Goal: Check status: Check status

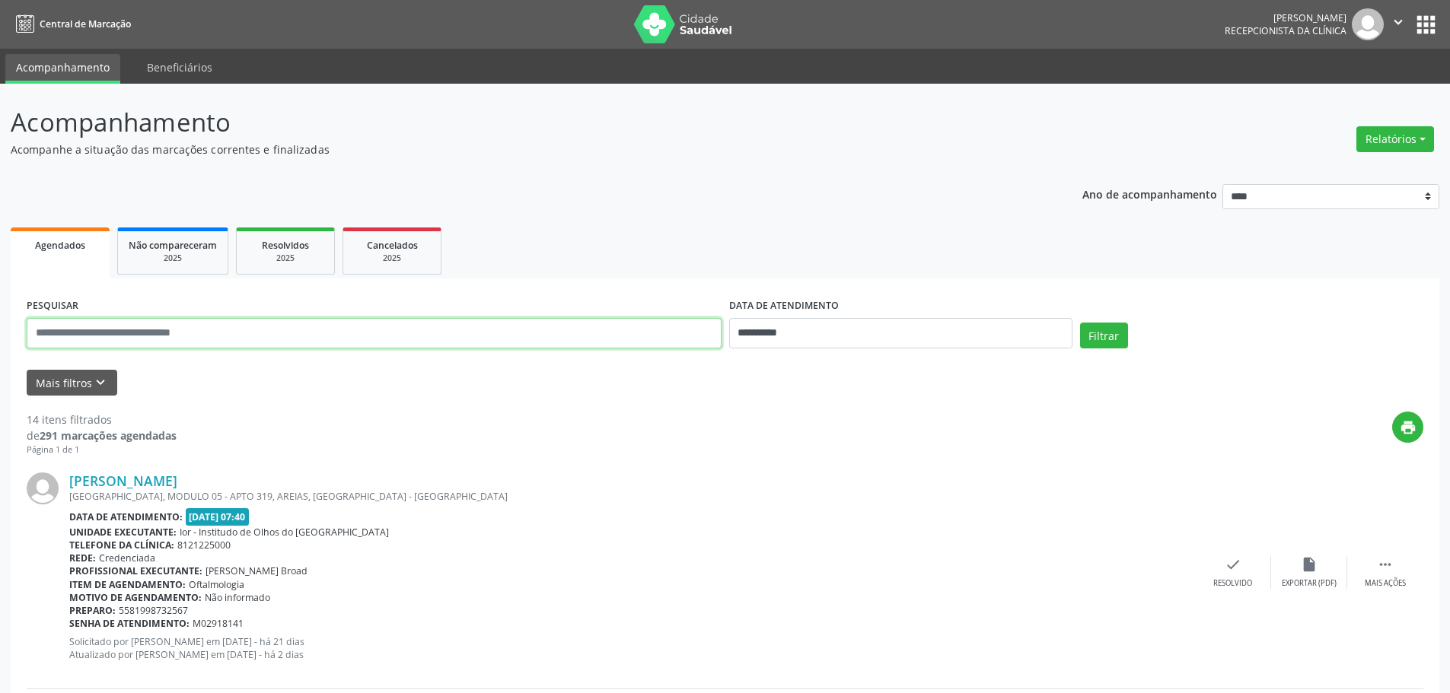
click at [81, 332] on input "text" at bounding box center [374, 333] width 695 height 30
type input "**********"
click at [963, 321] on input "**********" at bounding box center [900, 333] width 343 height 30
click at [905, 506] on span "26" at bounding box center [913, 504] width 30 height 30
type input "**********"
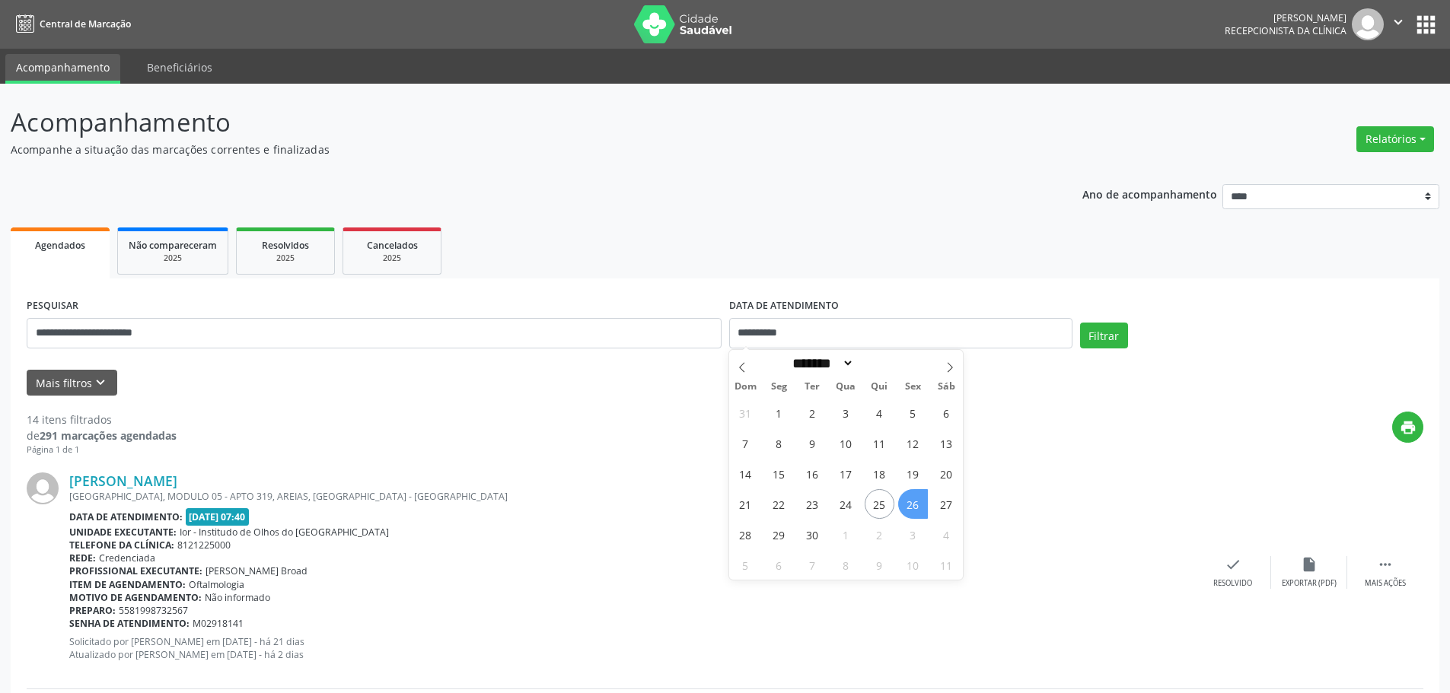
click at [916, 505] on span "26" at bounding box center [913, 504] width 30 height 30
click at [1107, 335] on button "Filtrar" at bounding box center [1104, 336] width 48 height 26
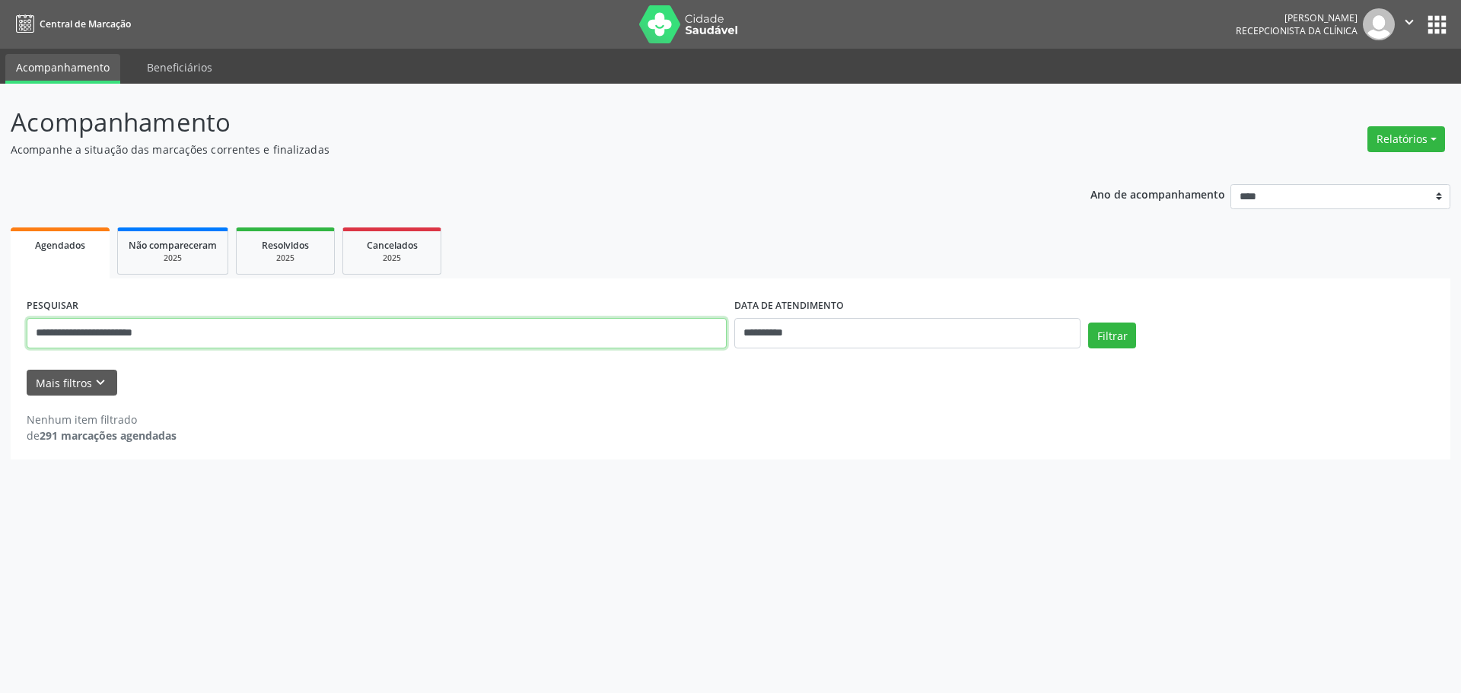
drag, startPoint x: 225, startPoint y: 338, endPoint x: 0, endPoint y: 371, distance: 227.0
click at [0, 371] on div "**********" at bounding box center [730, 389] width 1461 height 610
type input "*"
type input "**********"
click at [1130, 333] on button "Filtrar" at bounding box center [1112, 336] width 48 height 26
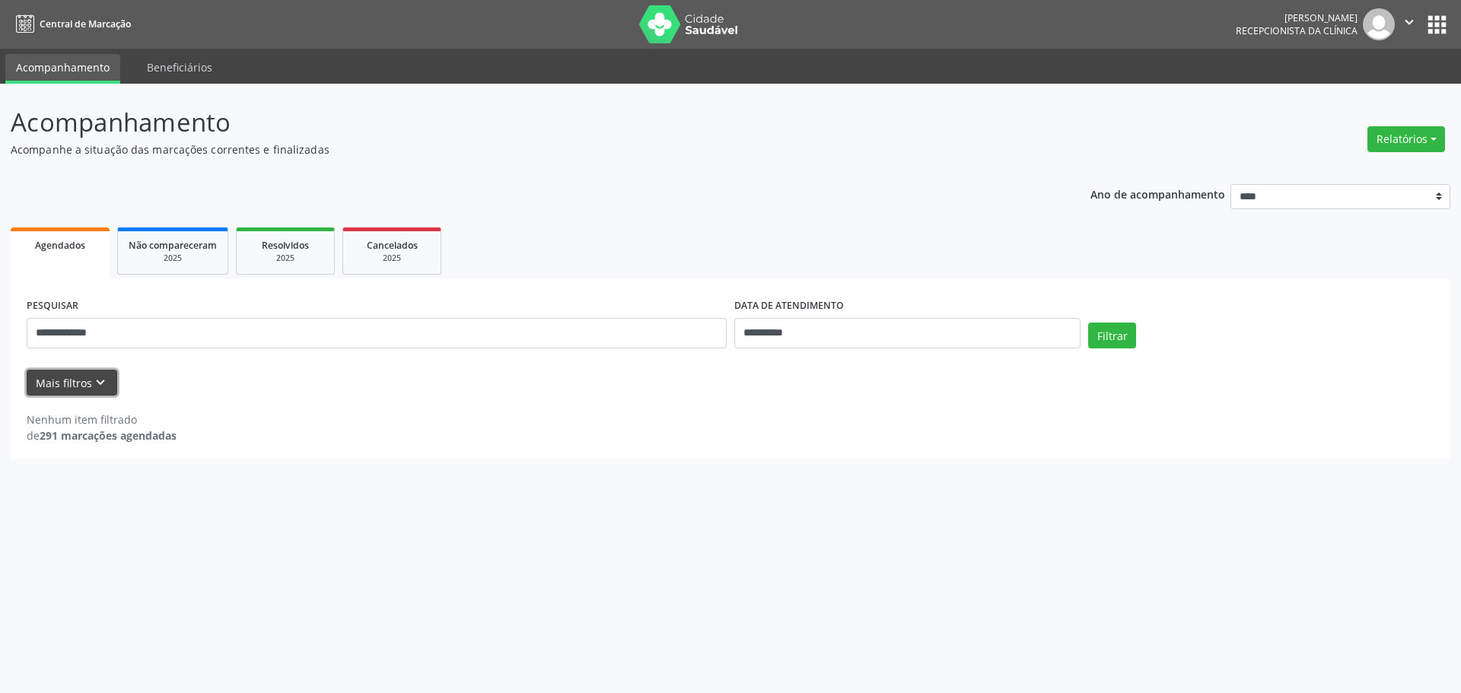
click at [100, 384] on icon "keyboard_arrow_down" at bounding box center [100, 382] width 17 height 17
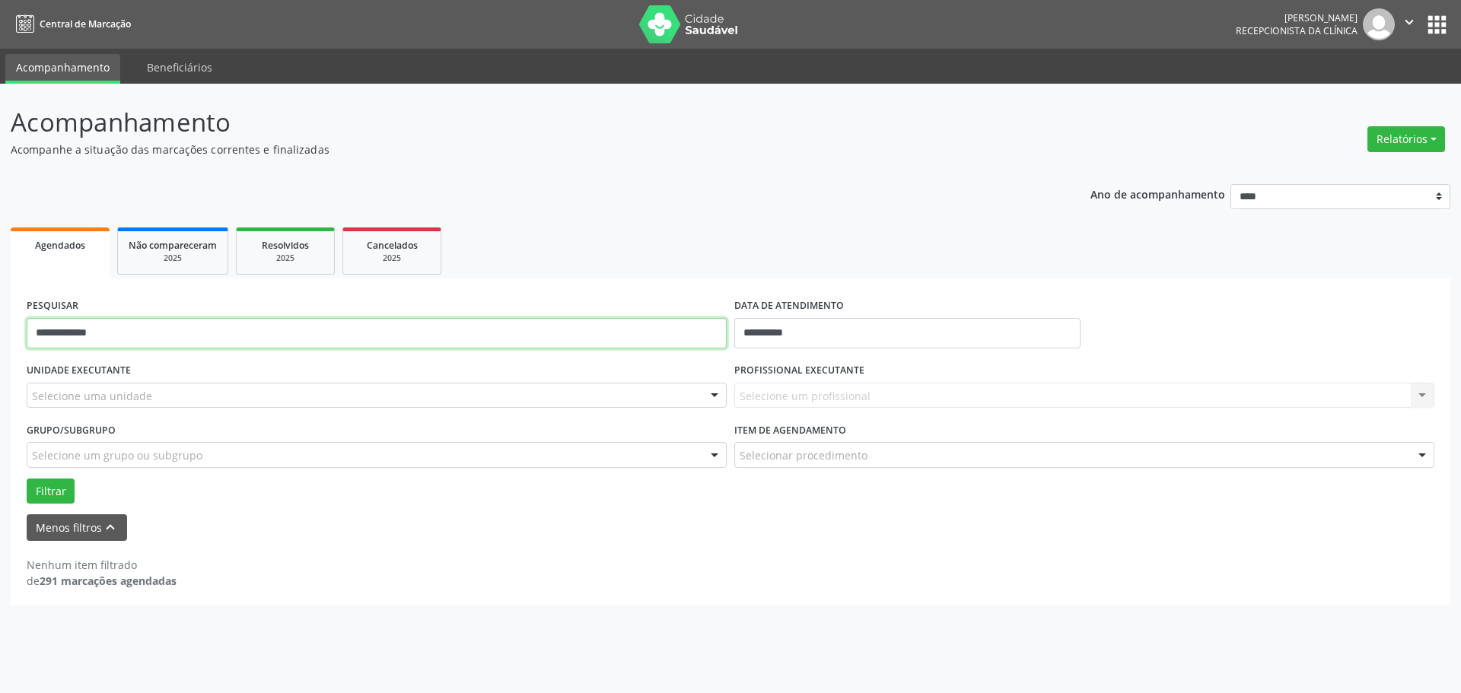
drag, startPoint x: 138, startPoint y: 335, endPoint x: 0, endPoint y: 341, distance: 137.9
click at [0, 343] on div "**********" at bounding box center [730, 389] width 1461 height 610
click at [778, 392] on div "Selecione um profissional Nenhum resultado encontrado para: " " Não há nenhuma …" at bounding box center [1084, 396] width 700 height 26
click at [1417, 396] on div "Selecione um profissional Nenhum resultado encontrado para: " " Não há nenhuma …" at bounding box center [1084, 396] width 700 height 26
click at [1422, 396] on div "Selecione um profissional Nenhum resultado encontrado para: " " Não há nenhuma …" at bounding box center [1084, 396] width 700 height 26
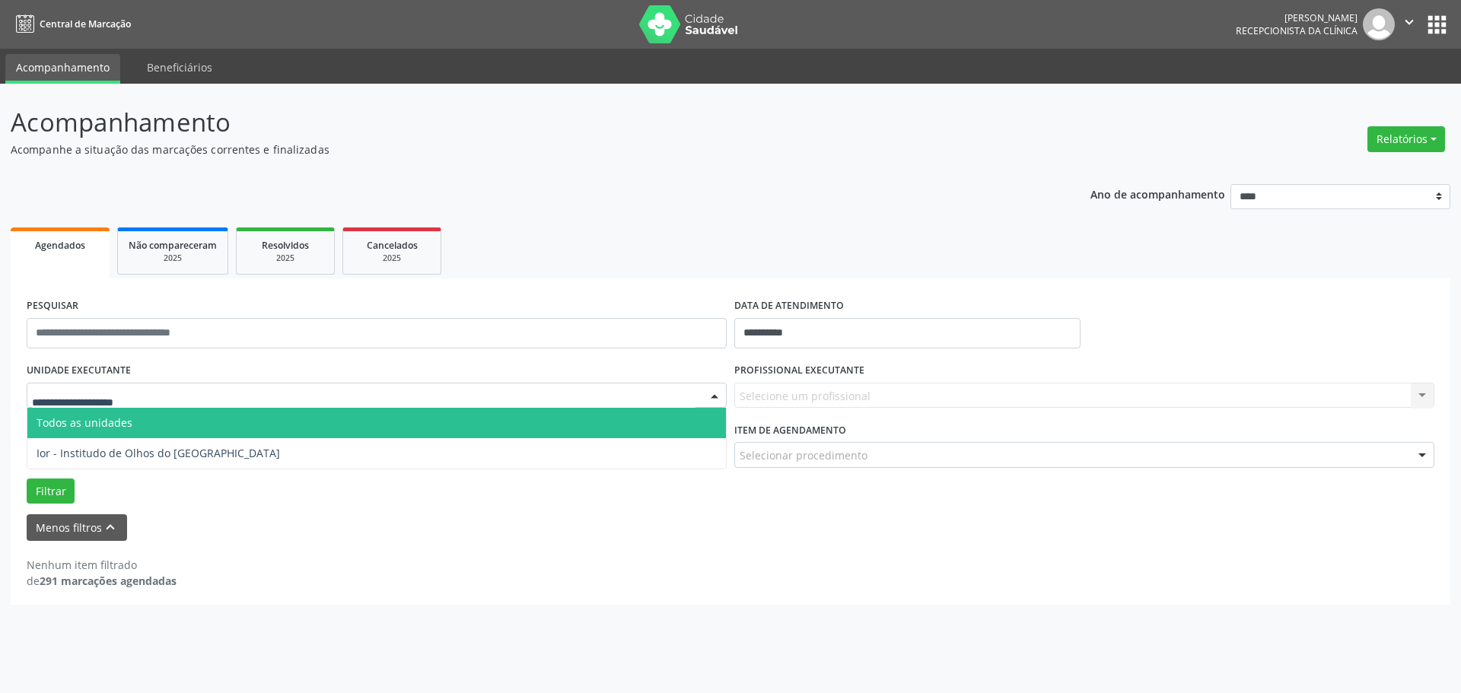
click at [717, 397] on div at bounding box center [714, 397] width 23 height 26
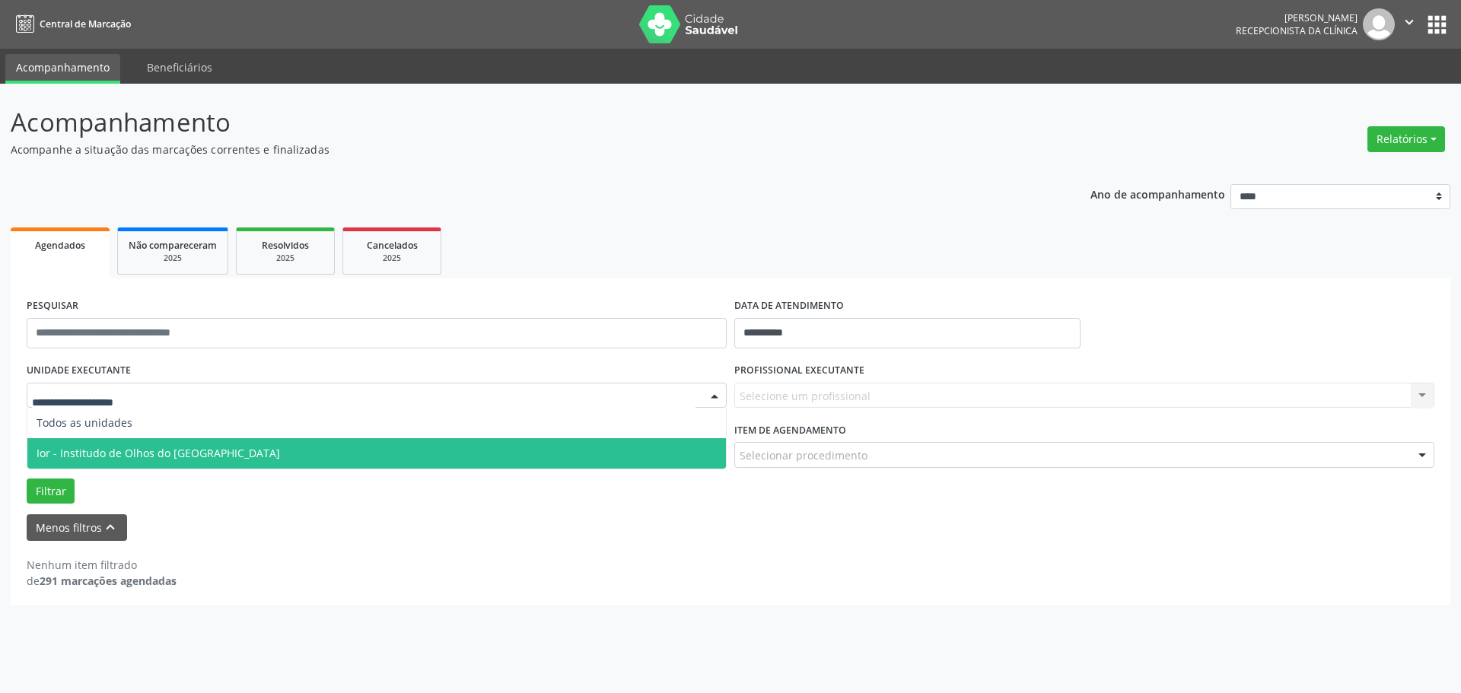
click at [87, 451] on span "Ior - Institudo de Olhos do [GEOGRAPHIC_DATA]" at bounding box center [159, 453] width 244 height 14
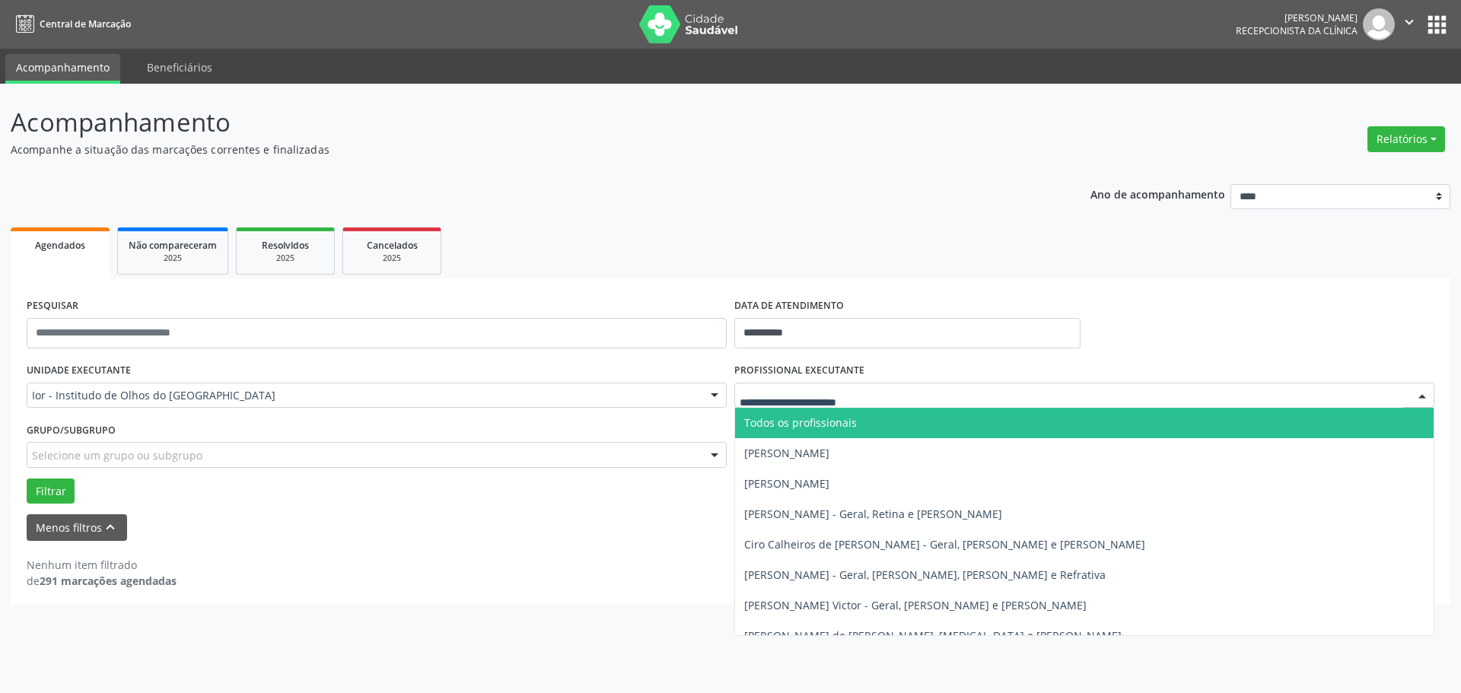
click at [1420, 396] on div at bounding box center [1422, 397] width 23 height 26
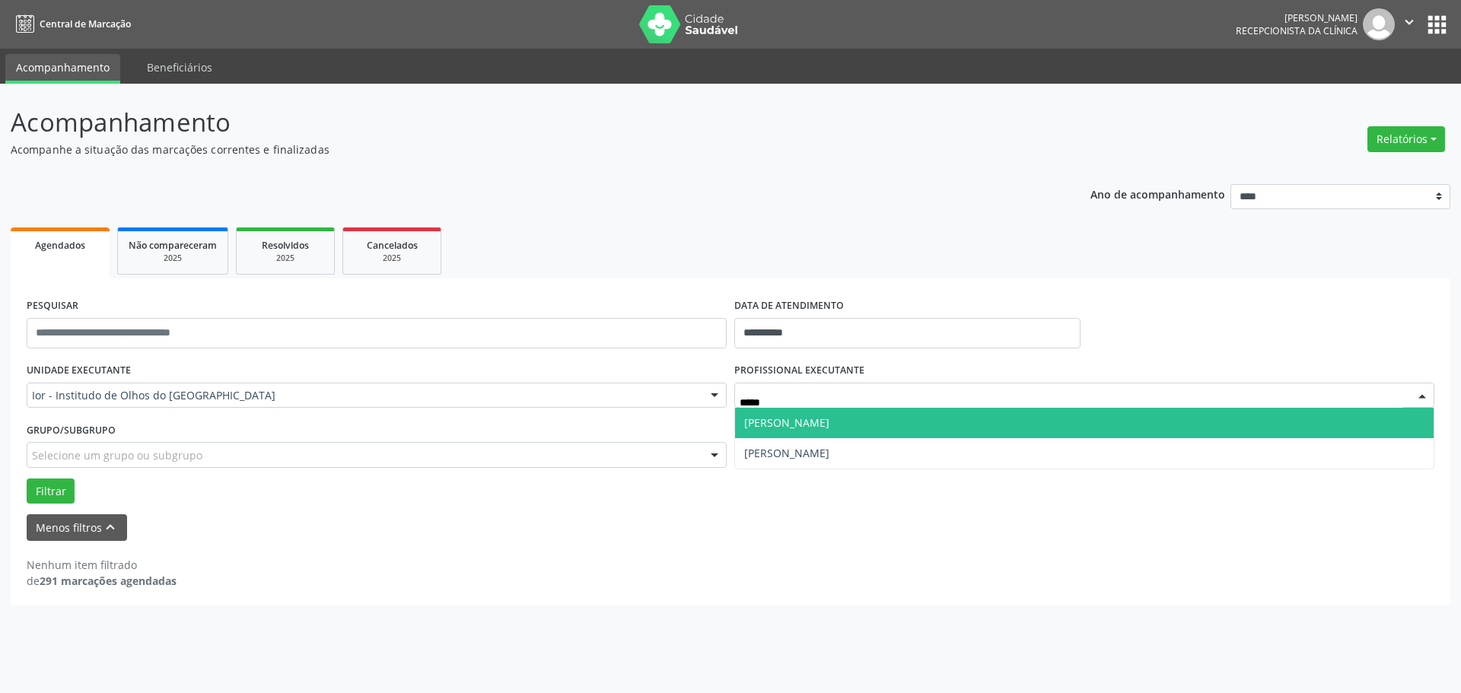
click at [860, 420] on span "[PERSON_NAME]" at bounding box center [1084, 423] width 699 height 30
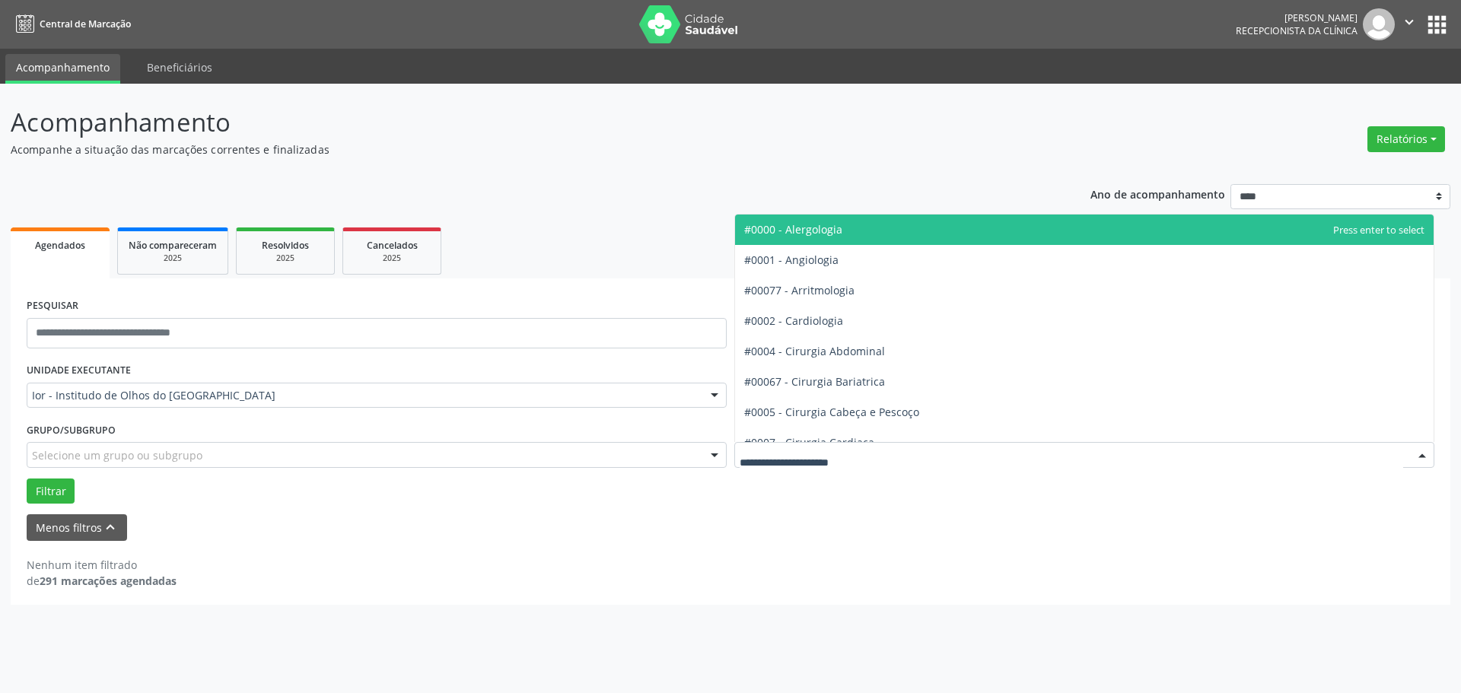
click at [1423, 455] on div at bounding box center [1422, 456] width 23 height 26
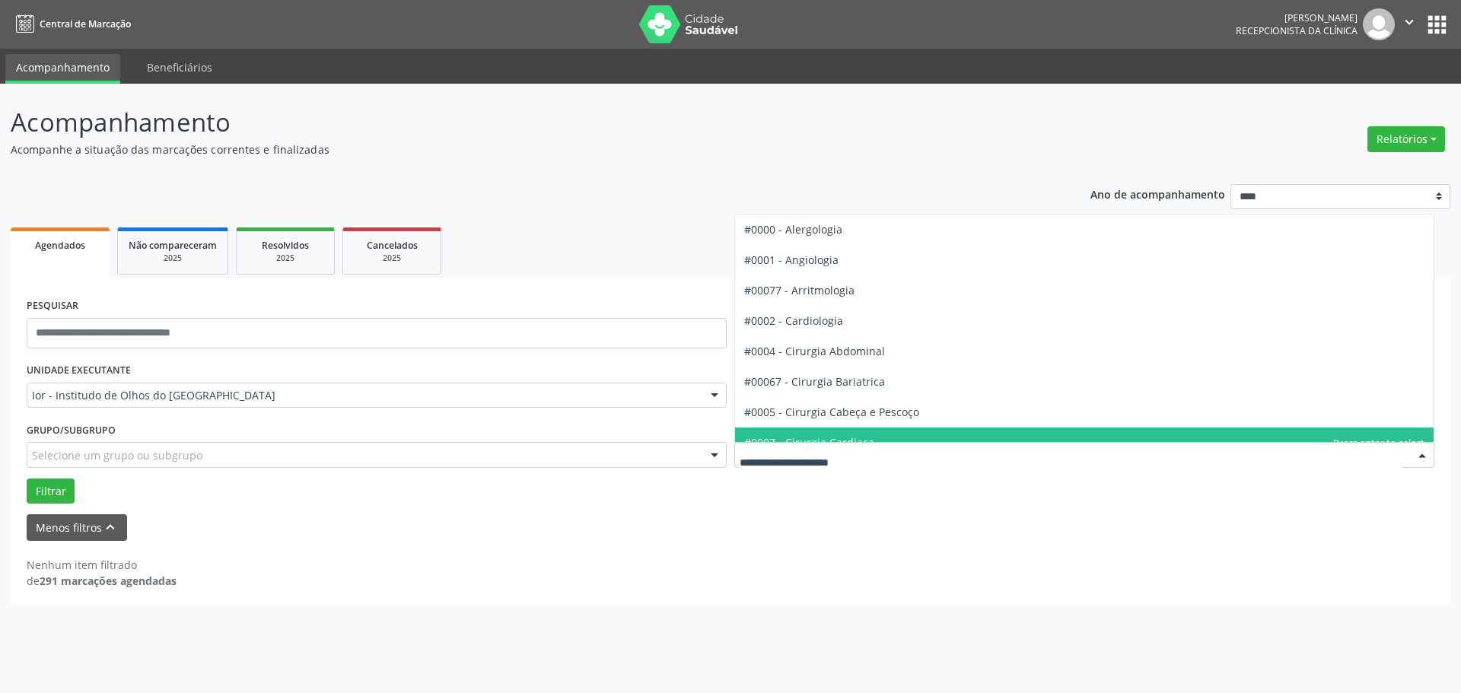
drag, startPoint x: 677, startPoint y: 623, endPoint x: 685, endPoint y: 616, distance: 10.2
click at [679, 622] on div "**********" at bounding box center [730, 389] width 1461 height 610
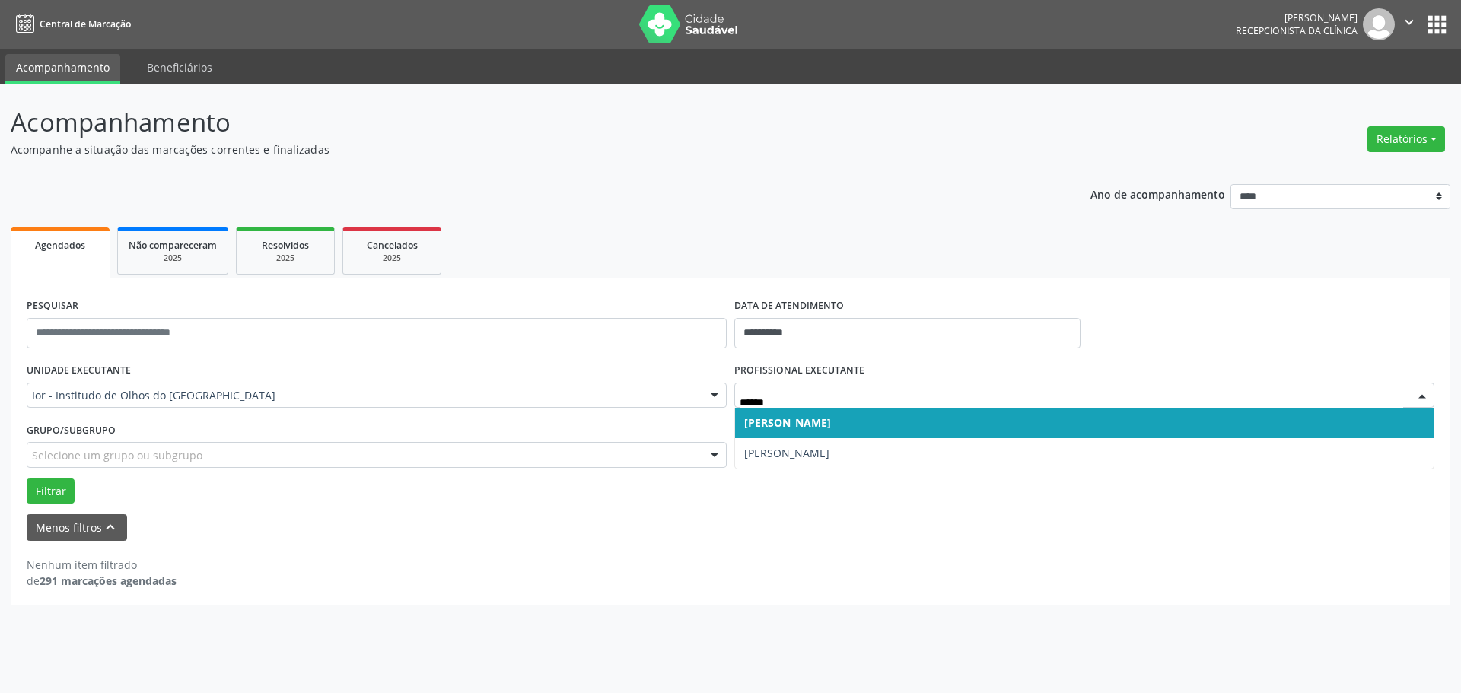
type input "*******"
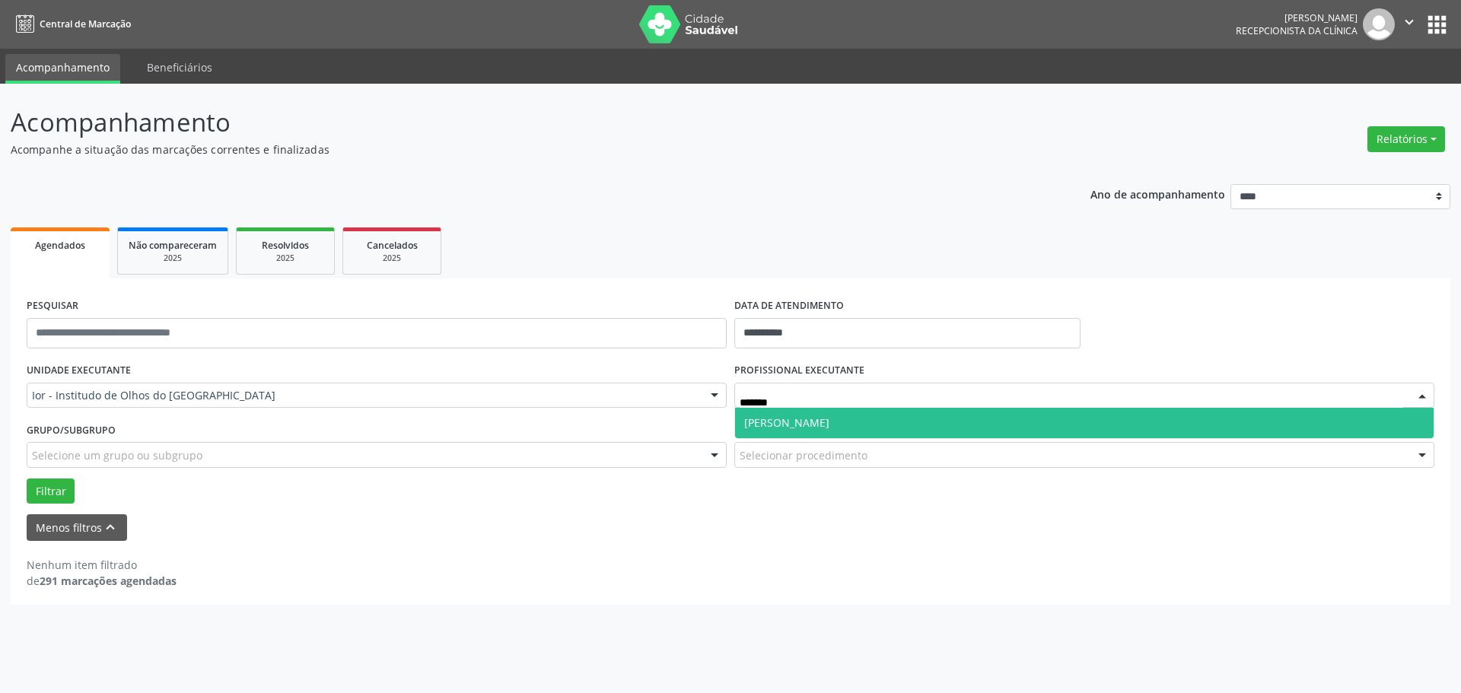
click at [782, 422] on span "[PERSON_NAME]" at bounding box center [786, 423] width 85 height 14
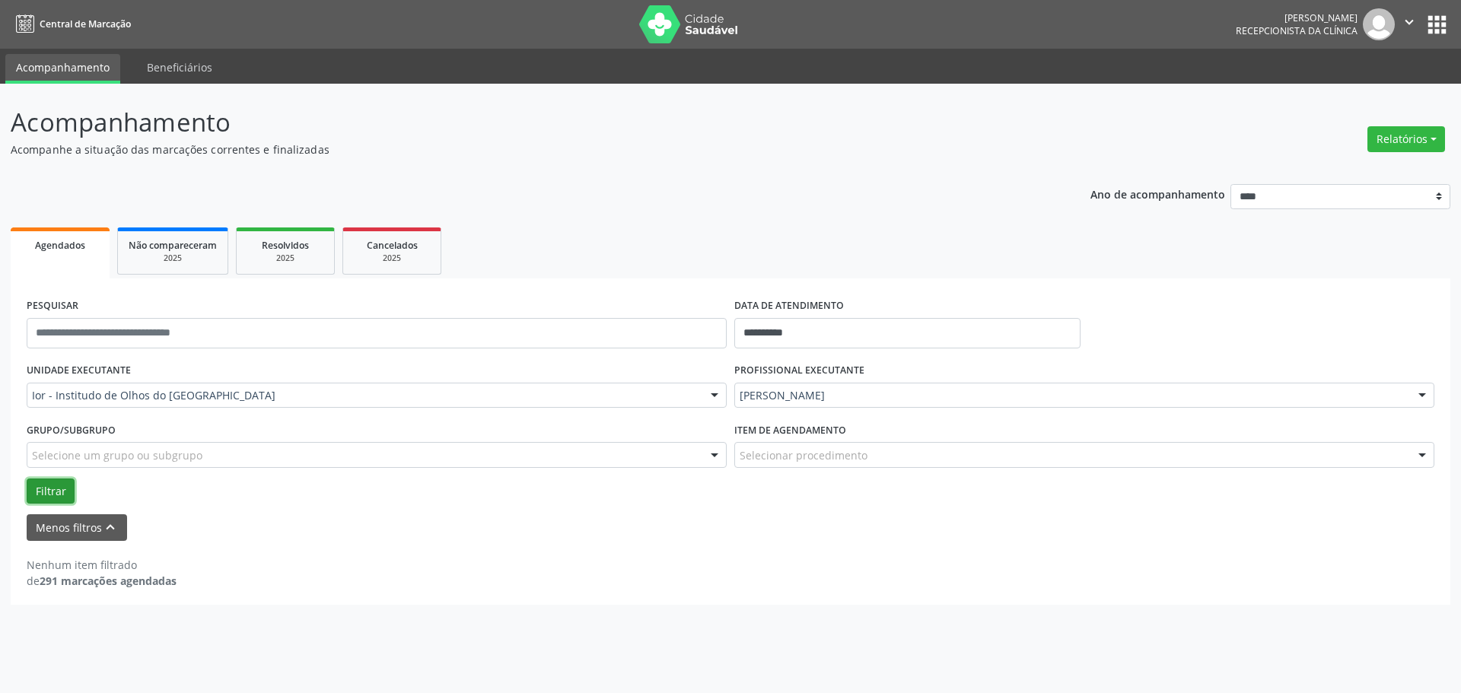
click at [46, 487] on button "Filtrar" at bounding box center [51, 492] width 48 height 26
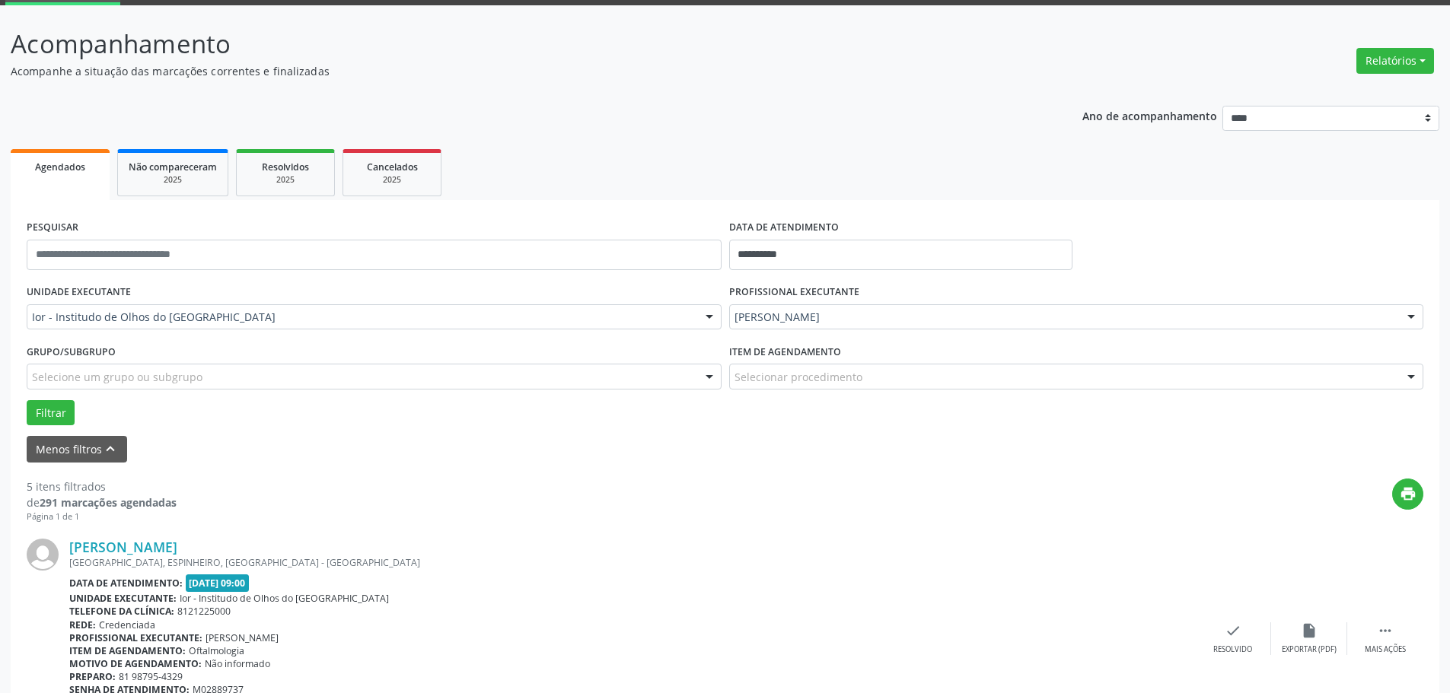
scroll to position [228, 0]
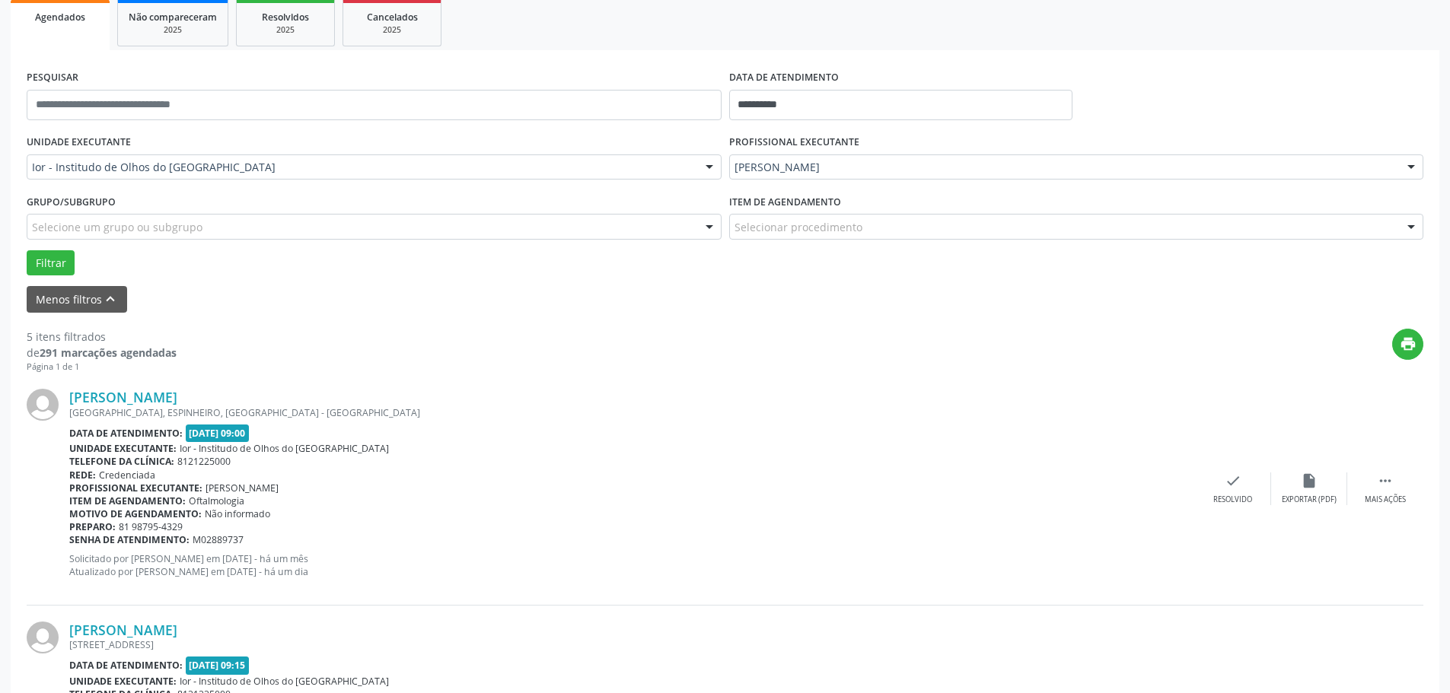
copy link "[PERSON_NAME]"
drag, startPoint x: 253, startPoint y: 397, endPoint x: 53, endPoint y: 371, distance: 201.9
click at [70, 384] on div "[PERSON_NAME] [GEOGRAPHIC_DATA], [GEOGRAPHIC_DATA], [GEOGRAPHIC_DATA] - [GEOGRA…" at bounding box center [725, 489] width 1396 height 232
click at [168, 399] on link "[PERSON_NAME]" at bounding box center [123, 397] width 108 height 17
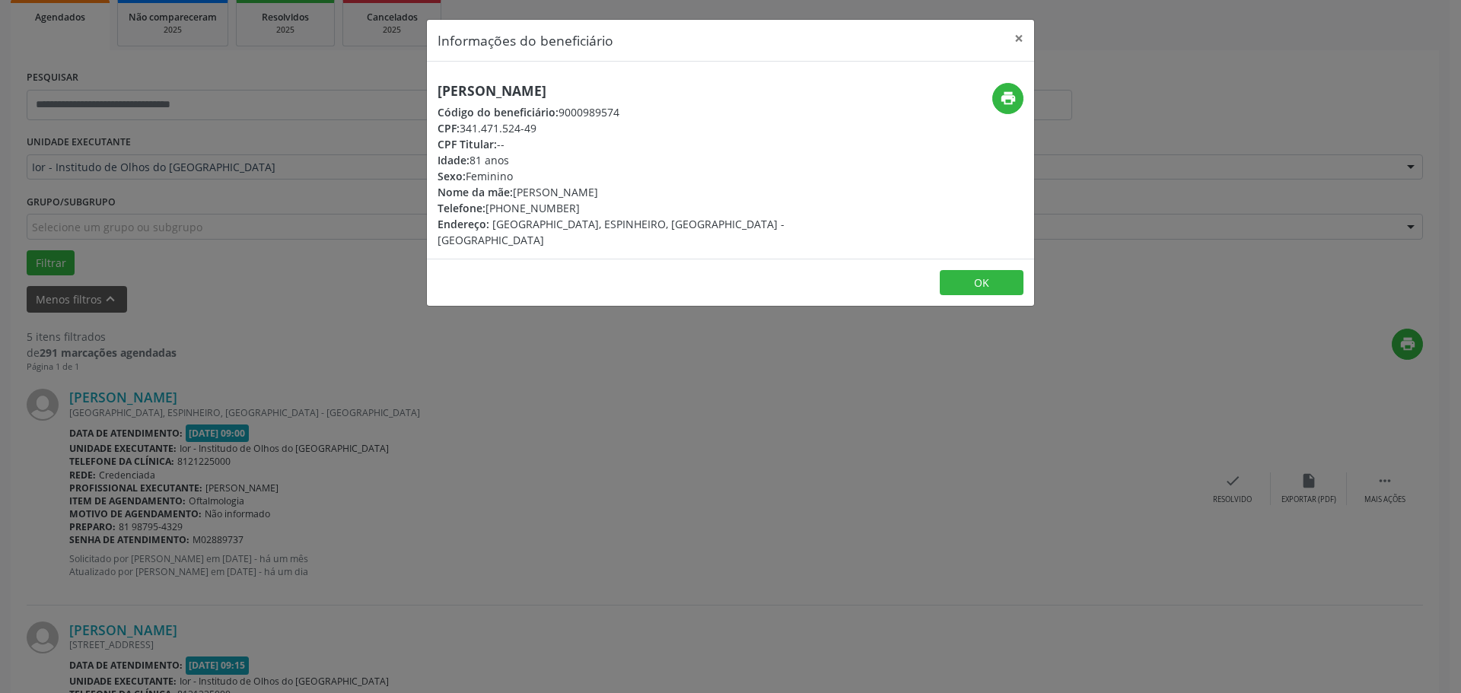
drag, startPoint x: 551, startPoint y: 137, endPoint x: 463, endPoint y: 129, distance: 87.8
click at [463, 129] on div "[PERSON_NAME] Código do beneficiário: 9000989574 CPF: 341.471.524-49 CPF Titula…" at bounding box center [630, 165] width 384 height 165
click at [580, 141] on div "CPF Titular: --" at bounding box center [630, 144] width 384 height 16
copy div "341.471.524-49"
drag, startPoint x: 539, startPoint y: 128, endPoint x: 464, endPoint y: 123, distance: 74.8
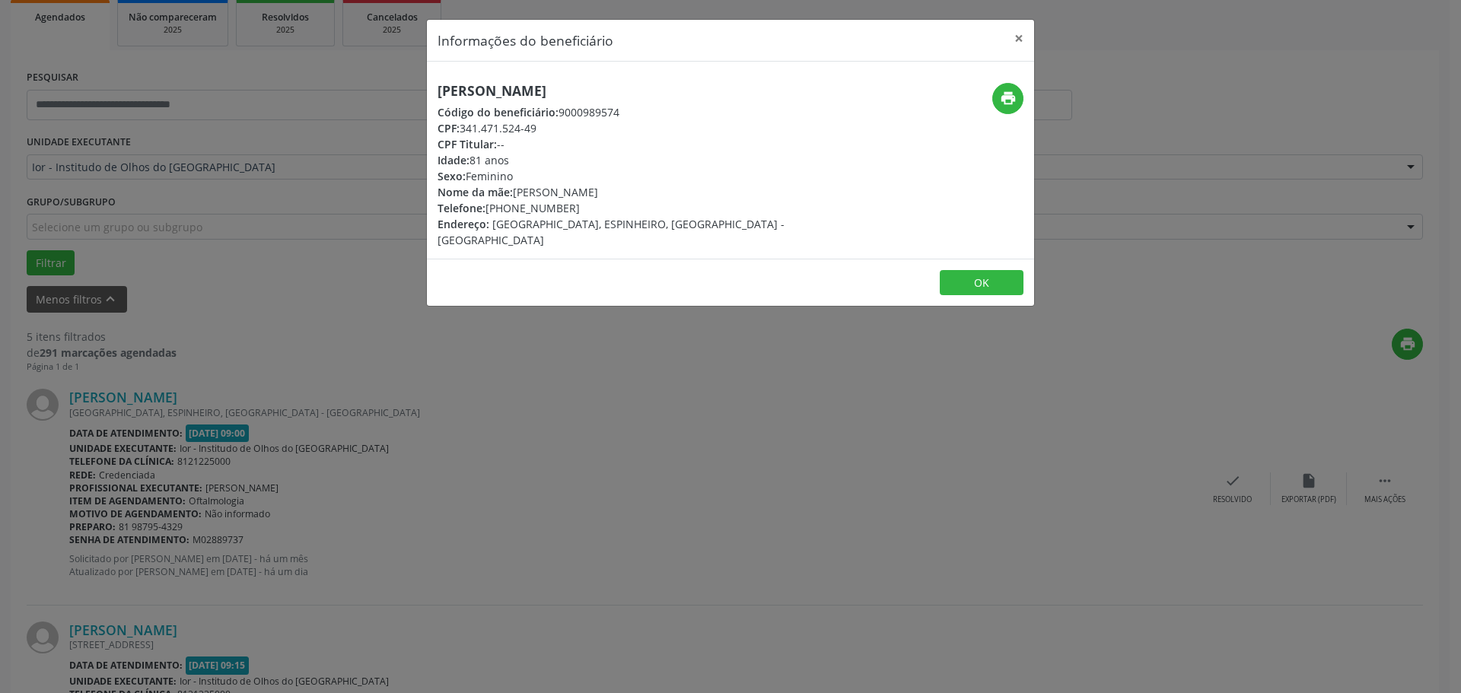
click at [464, 123] on div "CPF: 341.471.524-49" at bounding box center [630, 128] width 384 height 16
drag, startPoint x: 639, startPoint y: 81, endPoint x: 648, endPoint y: 90, distance: 12.4
click at [648, 100] on div "[PERSON_NAME] Código do beneficiário: 9000989574 CPF: 341.471.524-49 CPF Titula…" at bounding box center [730, 160] width 607 height 197
click at [647, 84] on h5 "[PERSON_NAME]" at bounding box center [630, 91] width 384 height 16
copy h5 "[PERSON_NAME]"
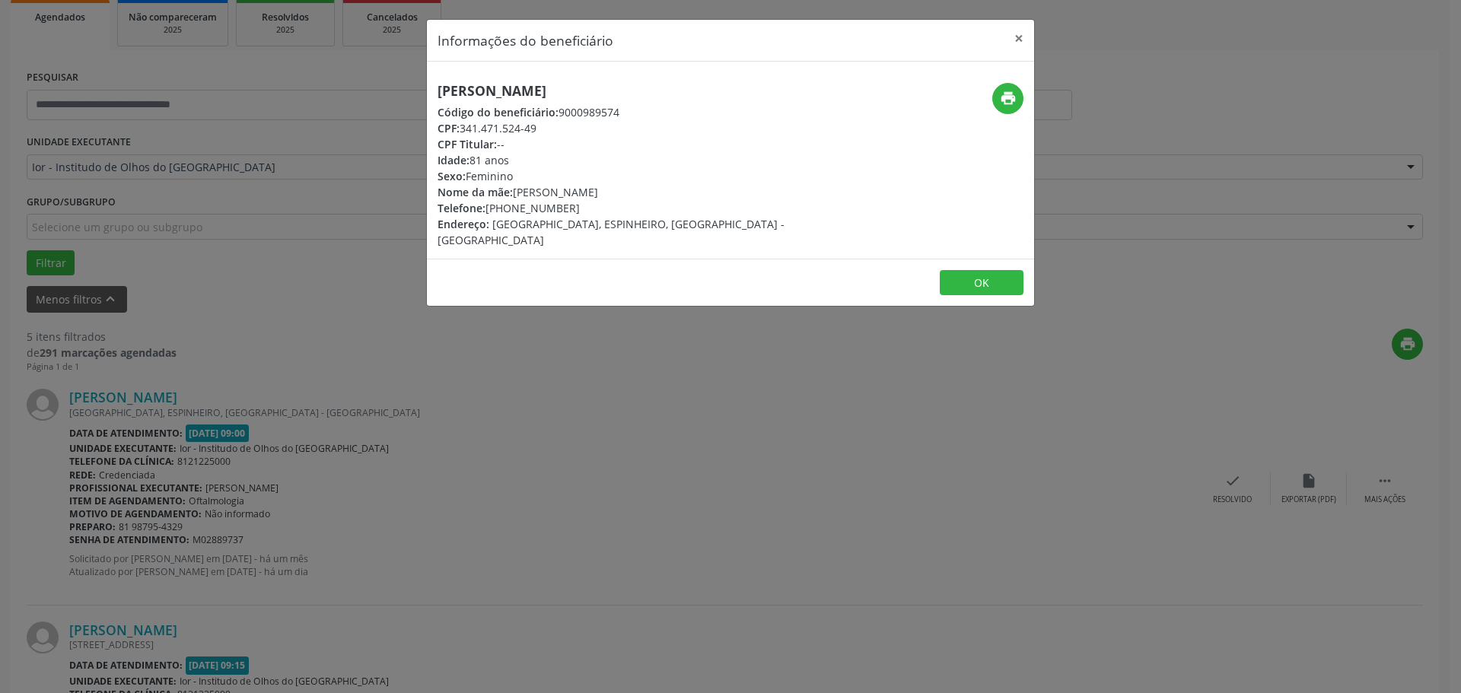
drag, startPoint x: 642, startPoint y: 69, endPoint x: 432, endPoint y: 78, distance: 209.4
click at [432, 78] on div "[PERSON_NAME] Código do beneficiário: 9000989574 CPF: 341.471.524-49 CPF Titula…" at bounding box center [730, 160] width 607 height 197
copy div "[PHONE_NUMBER]"
drag, startPoint x: 577, startPoint y: 208, endPoint x: 488, endPoint y: 210, distance: 89.1
click at [488, 210] on div "Telefone: [PHONE_NUMBER]" at bounding box center [630, 208] width 384 height 16
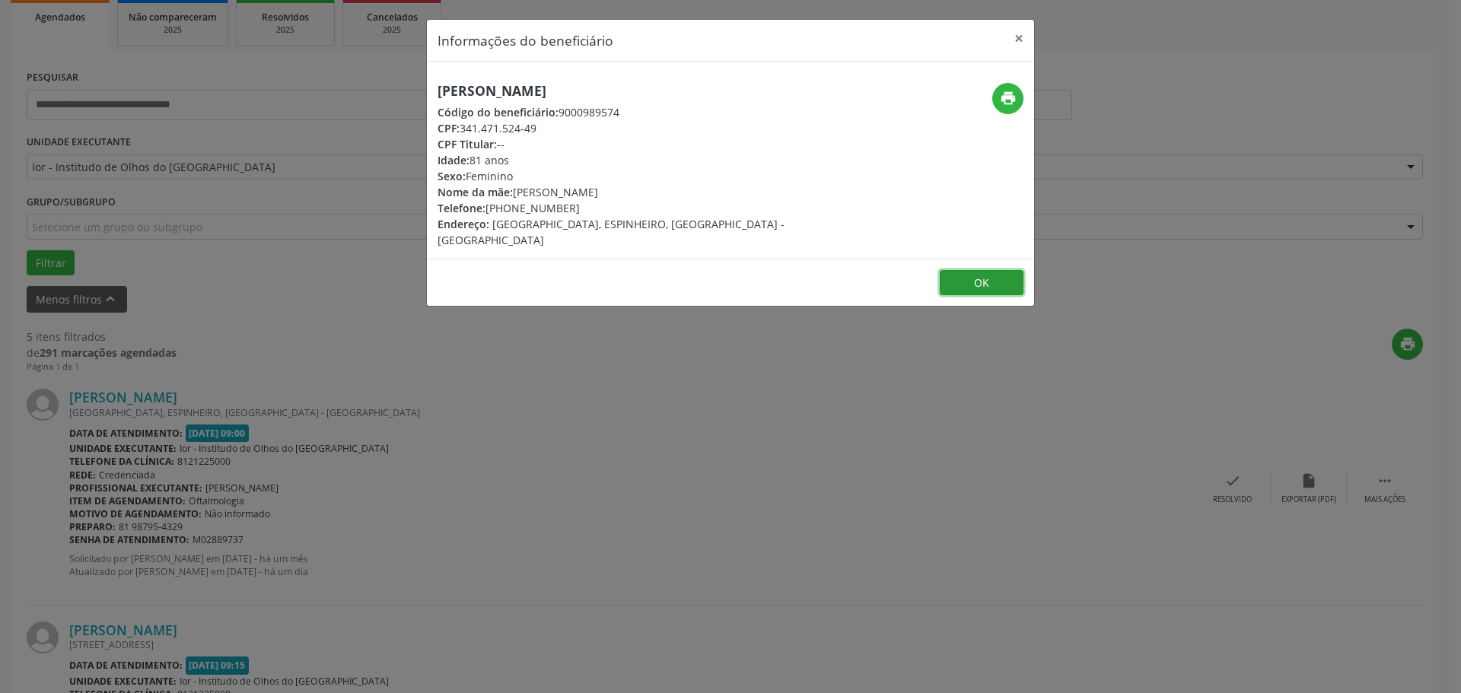
click at [994, 270] on button "OK" at bounding box center [982, 283] width 84 height 26
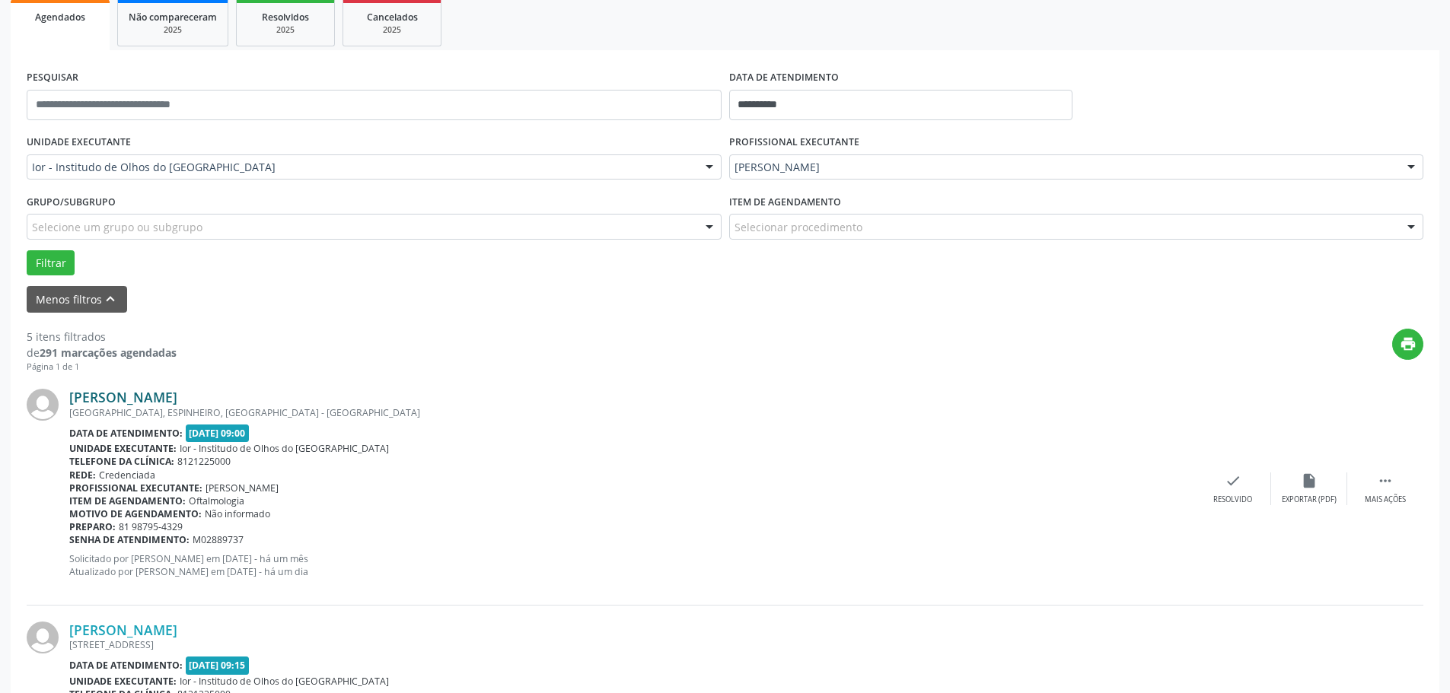
click at [148, 403] on link "[PERSON_NAME]" at bounding box center [123, 397] width 108 height 17
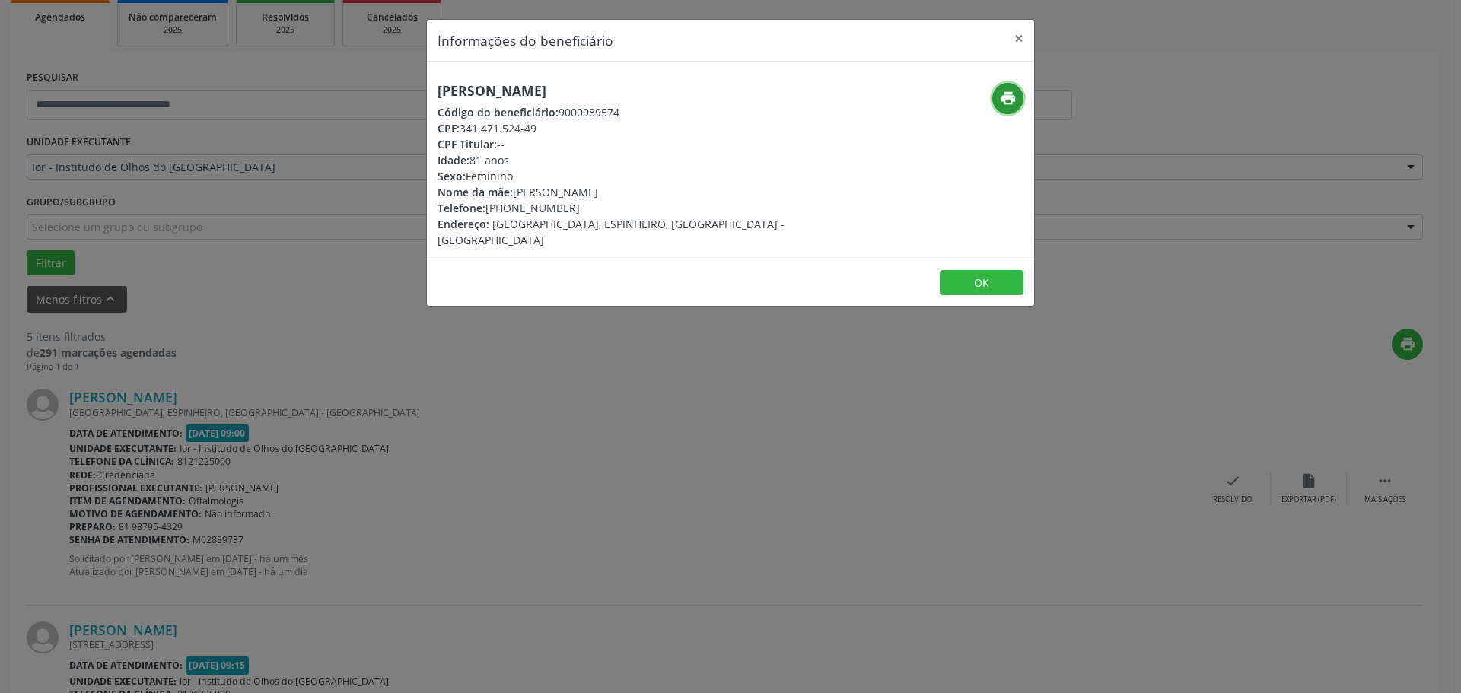
click at [1010, 100] on icon "print" at bounding box center [1008, 98] width 17 height 17
click at [309, 535] on div "Informações do beneficiário × [PERSON_NAME] Código do beneficiário: 9000989574 …" at bounding box center [730, 346] width 1461 height 693
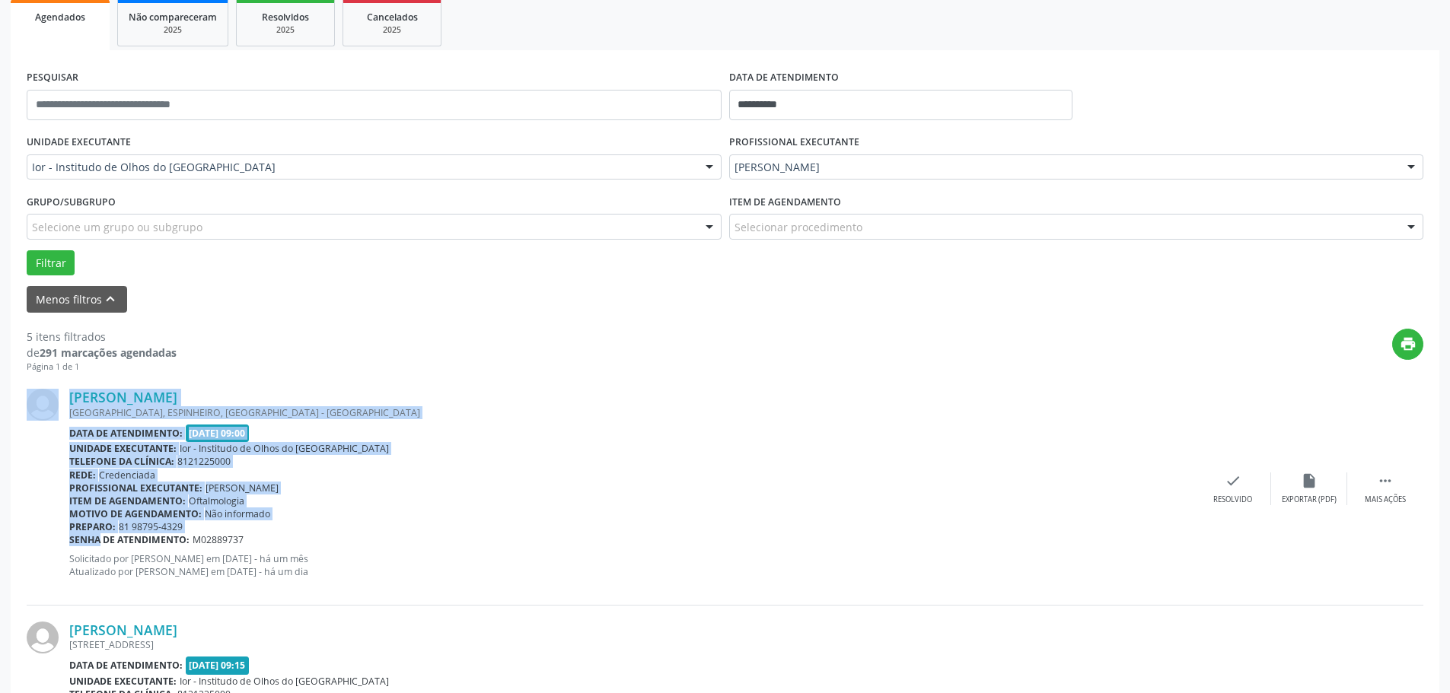
drag, startPoint x: 67, startPoint y: 542, endPoint x: 83, endPoint y: 542, distance: 16.0
click at [83, 542] on div "[PERSON_NAME] [GEOGRAPHIC_DATA], [GEOGRAPHIC_DATA], [GEOGRAPHIC_DATA] - [GEOGRA…" at bounding box center [725, 489] width 1396 height 232
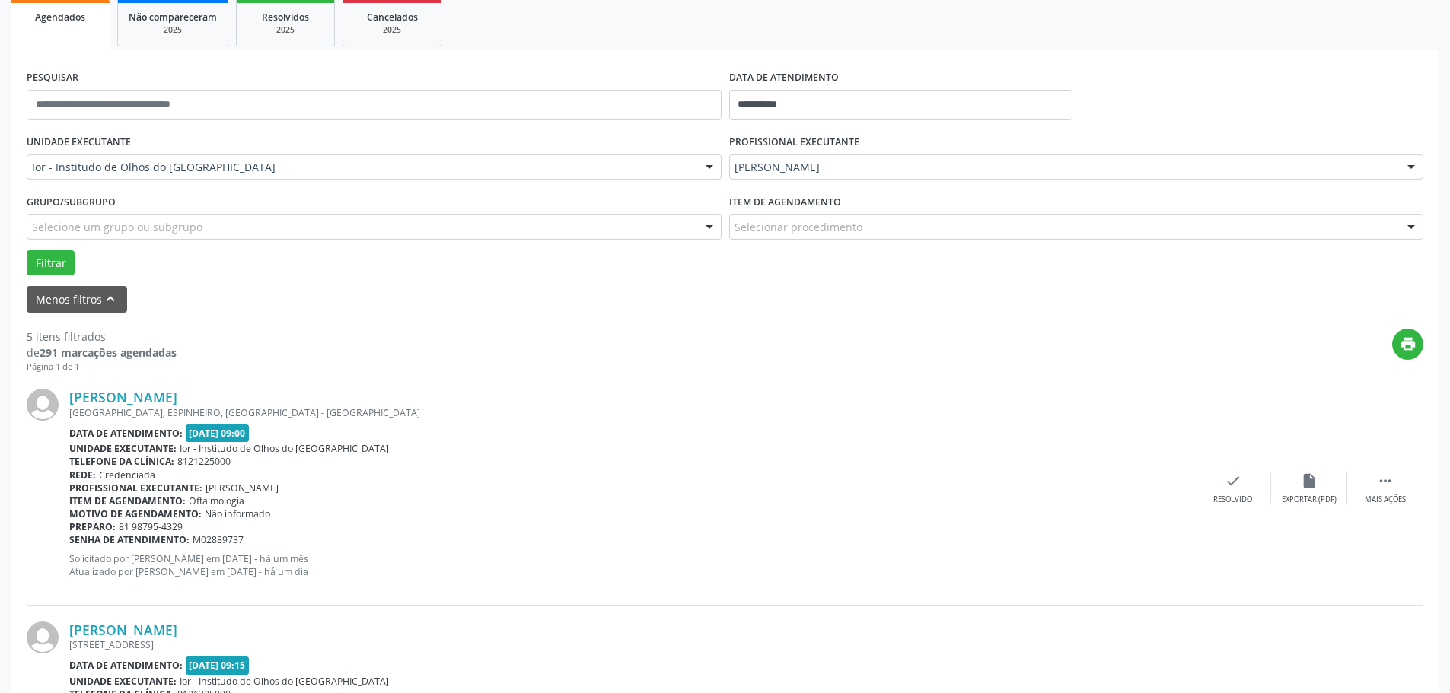
click at [263, 537] on div "Senha de atendimento: M02889737" at bounding box center [632, 539] width 1126 height 13
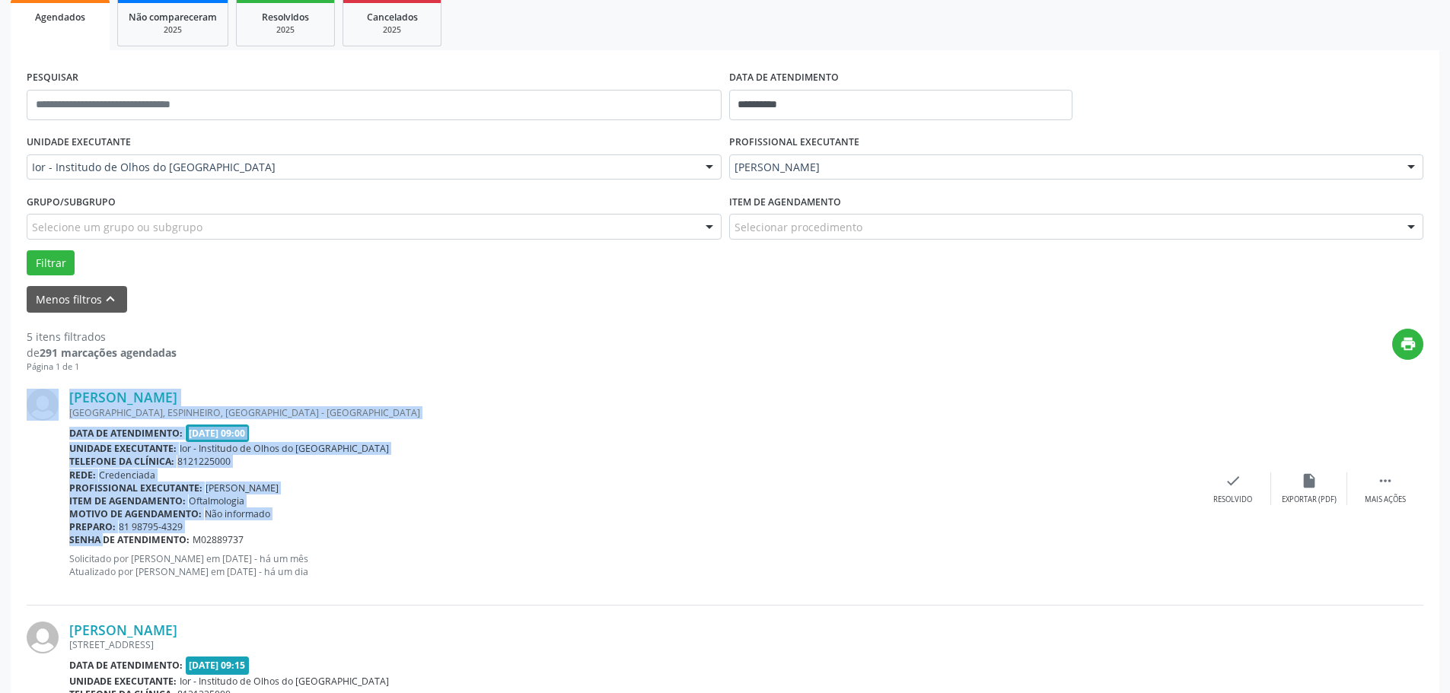
drag, startPoint x: 66, startPoint y: 540, endPoint x: 85, endPoint y: 540, distance: 19.0
click at [84, 540] on div "[PERSON_NAME] [GEOGRAPHIC_DATA], [GEOGRAPHIC_DATA], [GEOGRAPHIC_DATA] - [GEOGRA…" at bounding box center [725, 489] width 1396 height 232
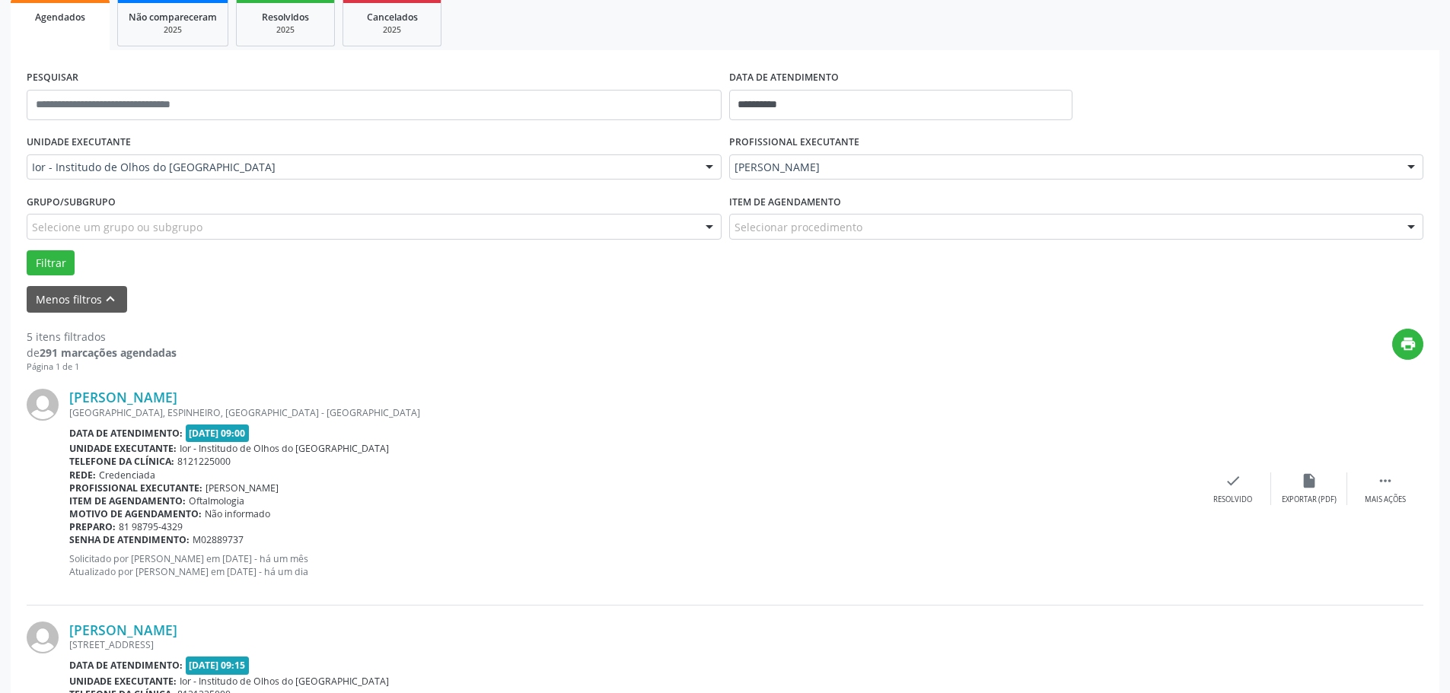
click at [228, 535] on span "M02889737" at bounding box center [218, 539] width 51 height 13
copy div "Senha de atendimento: M02889737"
drag, startPoint x: 247, startPoint y: 539, endPoint x: 69, endPoint y: 545, distance: 177.4
click at [69, 545] on div "Senha de atendimento: M02889737" at bounding box center [632, 539] width 1126 height 13
